Goal: Browse casually

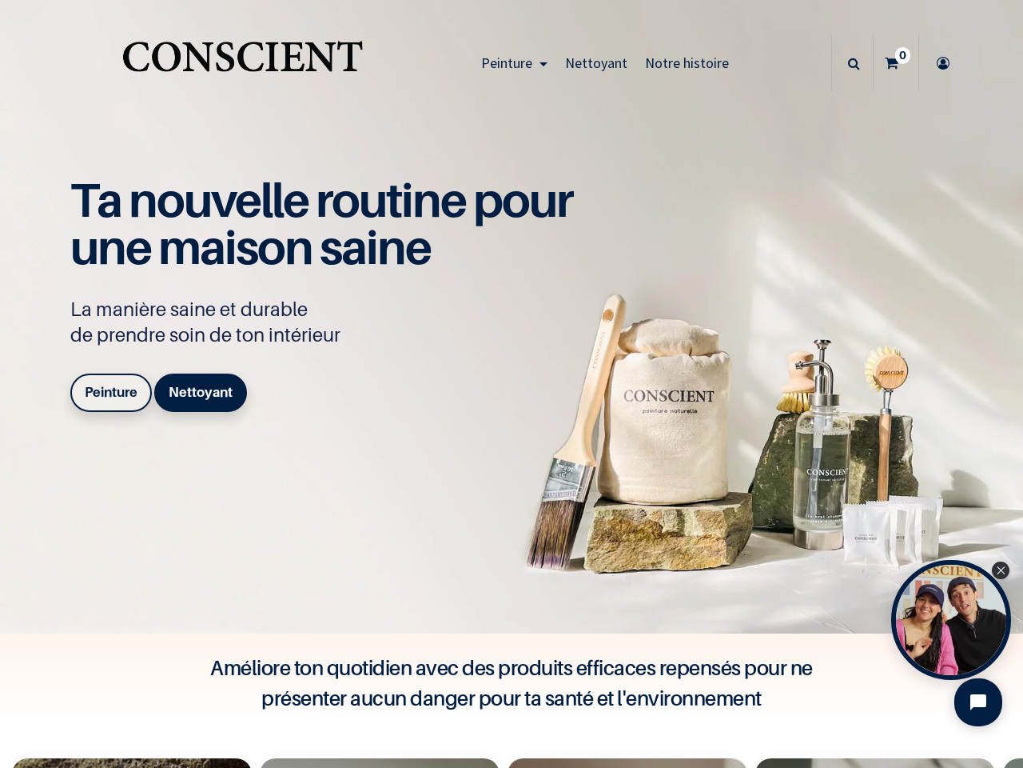
click at [512, 384] on div "Ta nouvelle routine pour une maison saine La manière saine et durable de prendr…" at bounding box center [330, 297] width 520 height 241
click at [510, 63] on span "Peinture" at bounding box center [506, 63] width 51 height 18
click at [848, 63] on icon at bounding box center [854, 63] width 12 height 56
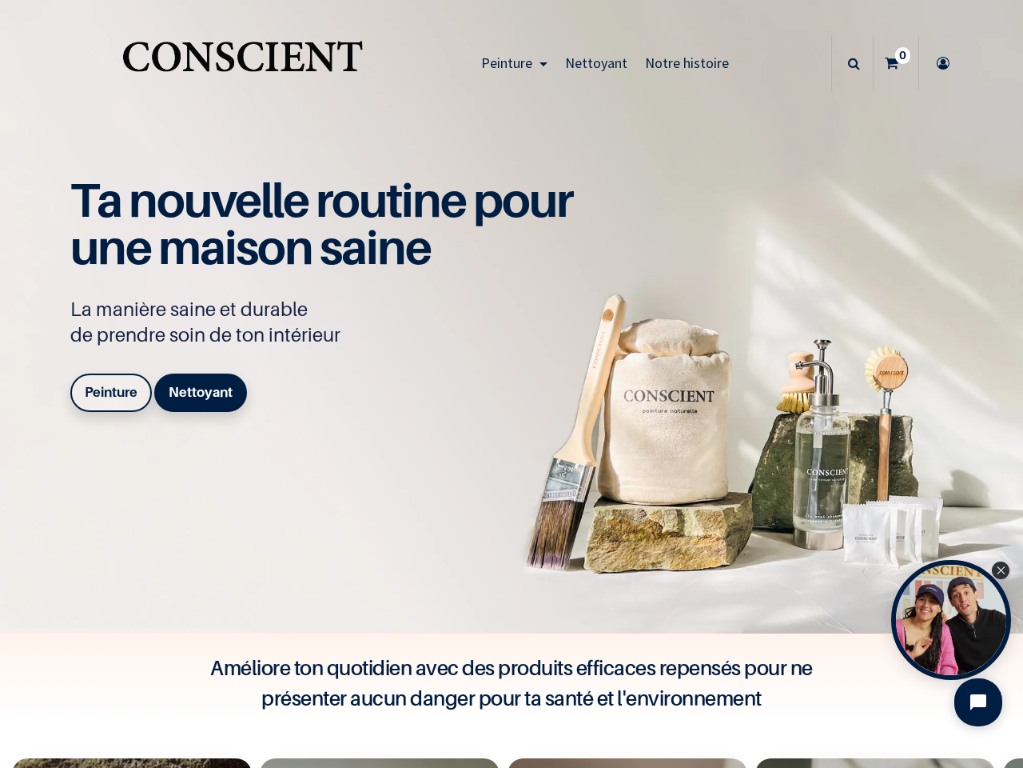
click at [951, 620] on div "Open Tolstoy widget" at bounding box center [951, 620] width 120 height 120
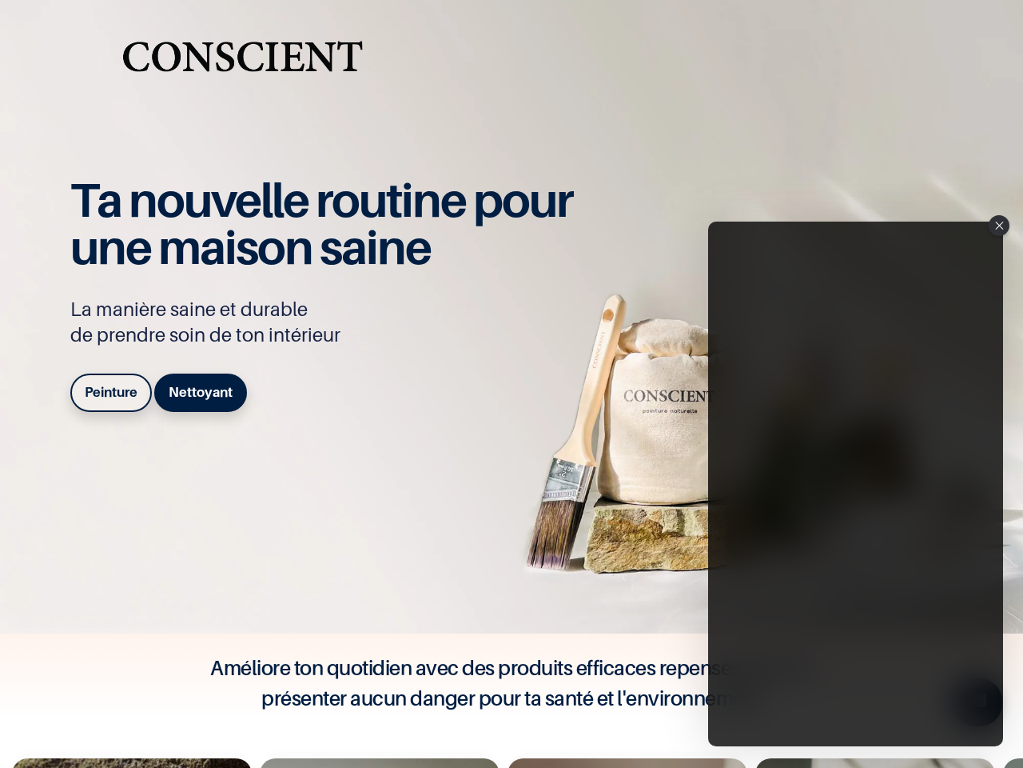
click at [951, 620] on iframe "Tolstoy Player : Tolstoy #3" at bounding box center [855, 483] width 295 height 524
